Goal: Check status: Check status

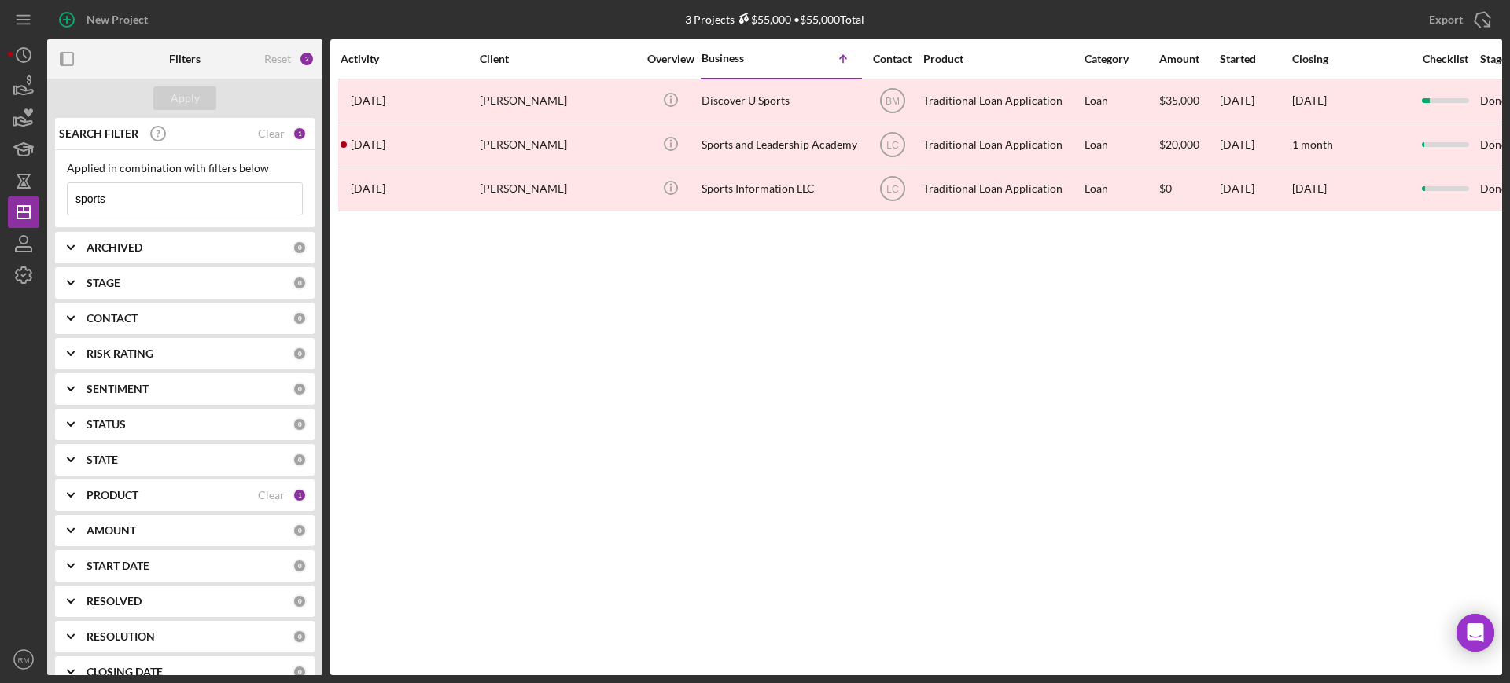
click at [218, 211] on input "sports" at bounding box center [185, 198] width 234 height 31
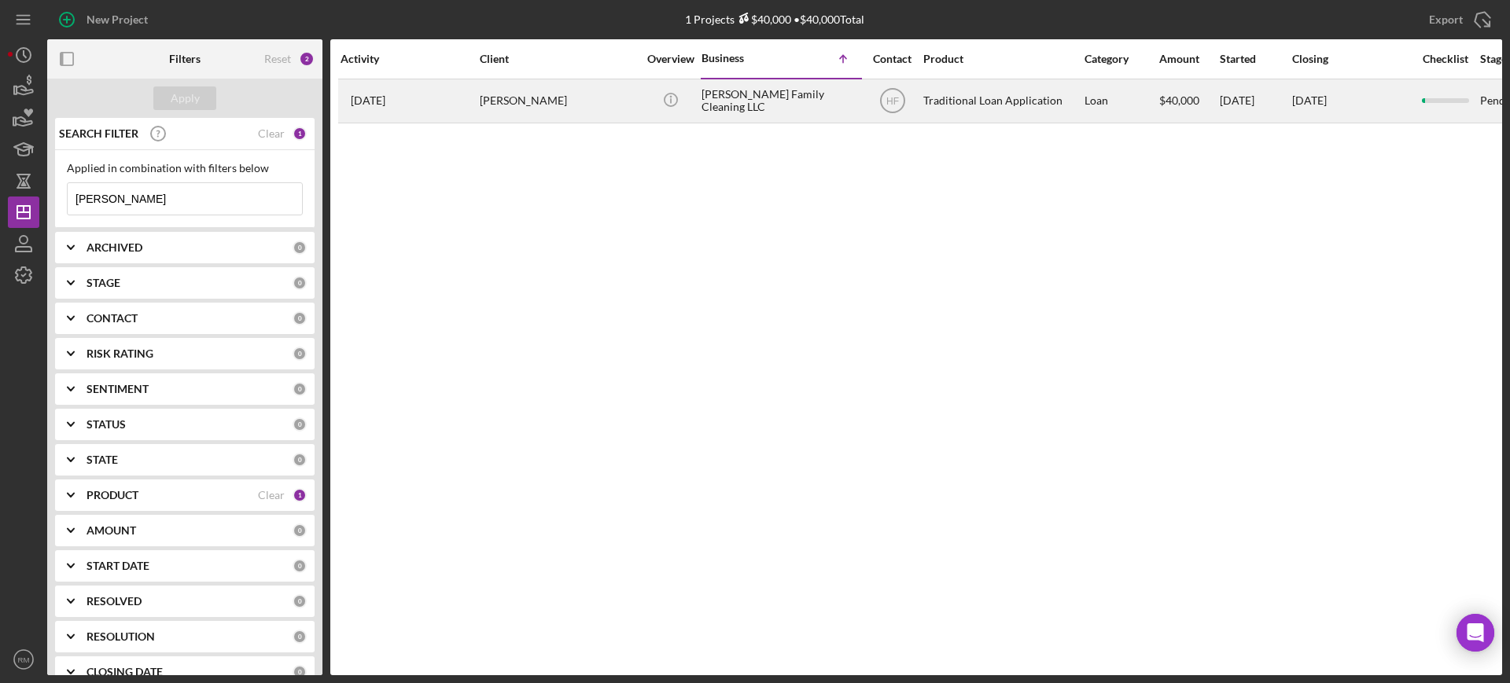
type input "[PERSON_NAME]"
click at [512, 86] on div "[PERSON_NAME]" at bounding box center [558, 101] width 157 height 42
